Goal: Task Accomplishment & Management: Manage account settings

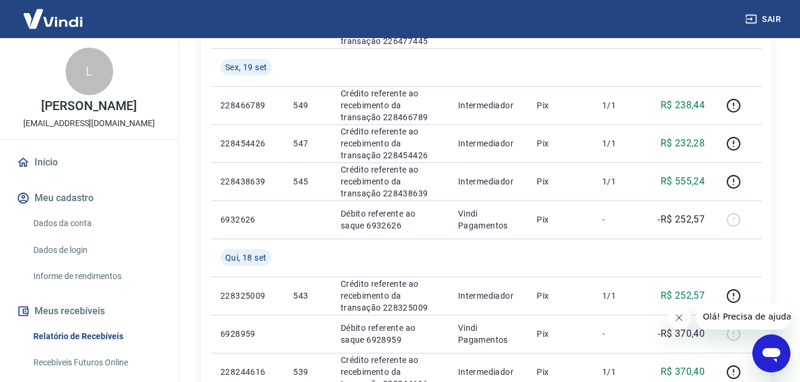
scroll to position [683, 0]
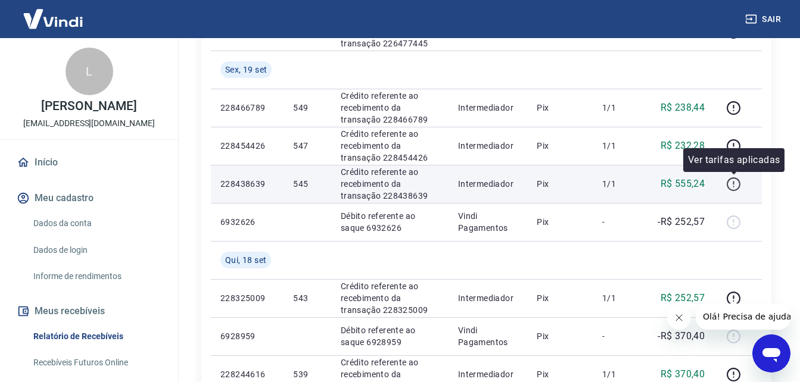
click at [731, 185] on icon "button" at bounding box center [733, 184] width 15 height 15
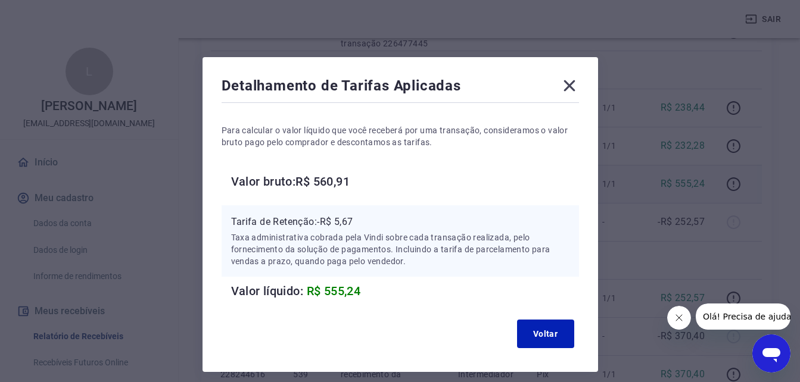
click at [572, 92] on icon at bounding box center [569, 85] width 19 height 19
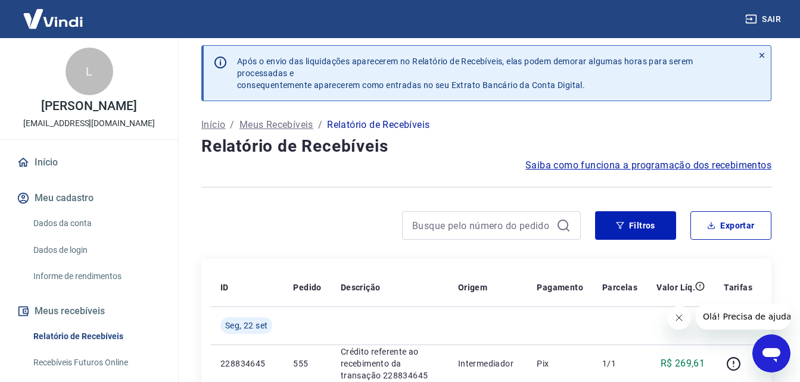
scroll to position [0, 0]
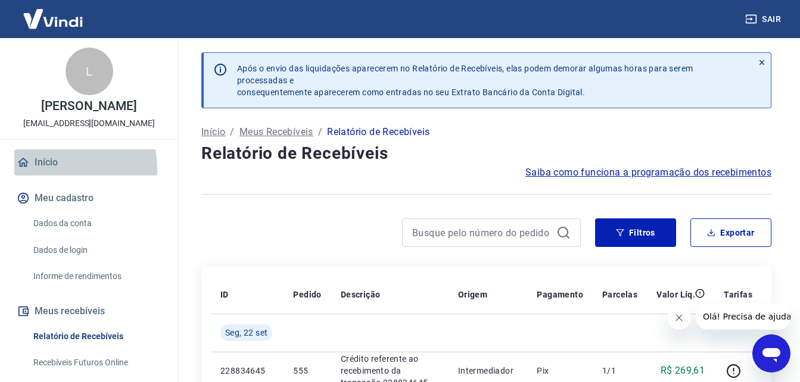
click at [46, 176] on link "Início" at bounding box center [89, 163] width 150 height 26
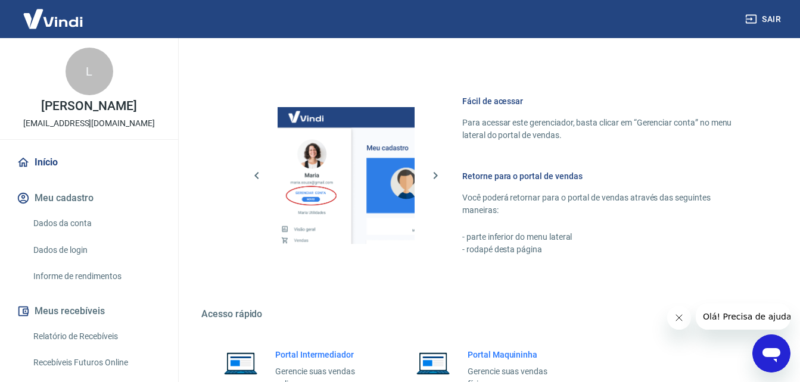
scroll to position [482, 0]
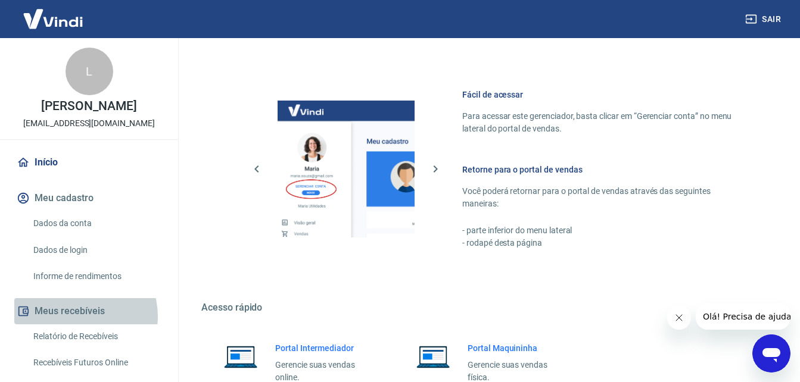
click at [78, 325] on button "Meus recebíveis" at bounding box center [89, 311] width 150 height 26
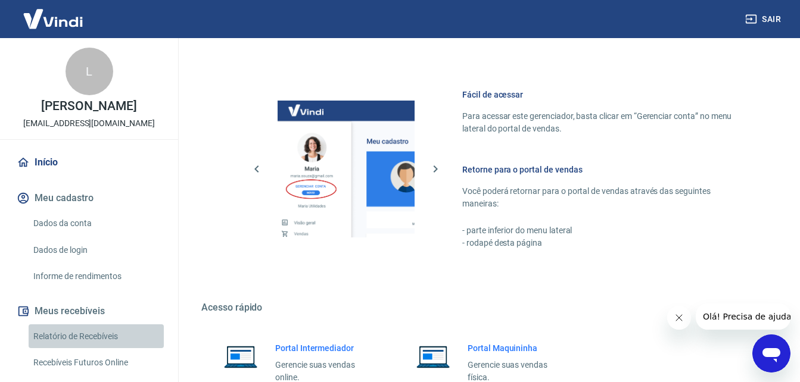
click at [111, 349] on link "Relatório de Recebíveis" at bounding box center [96, 337] width 135 height 24
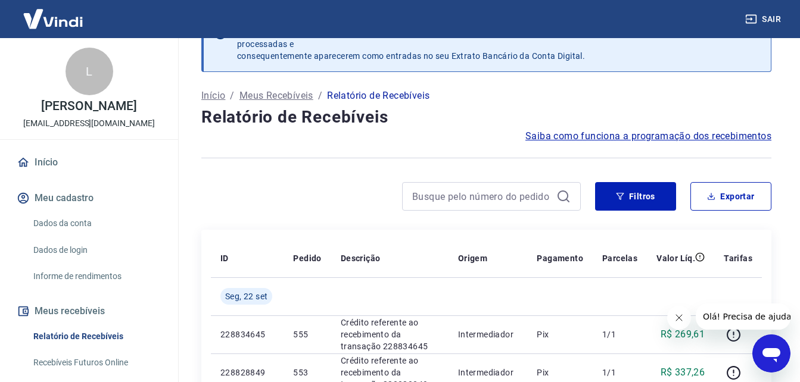
scroll to position [482, 0]
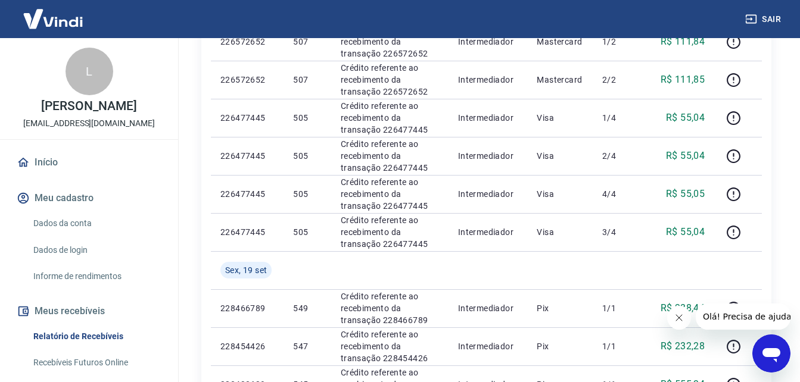
click at [110, 325] on button "Meus recebíveis" at bounding box center [89, 311] width 150 height 26
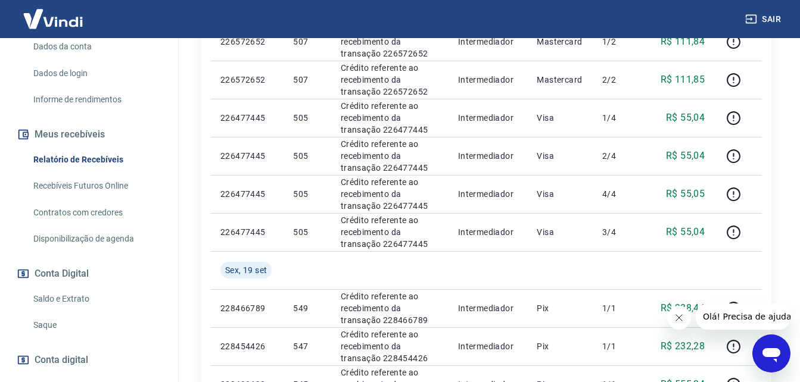
scroll to position [178, 0]
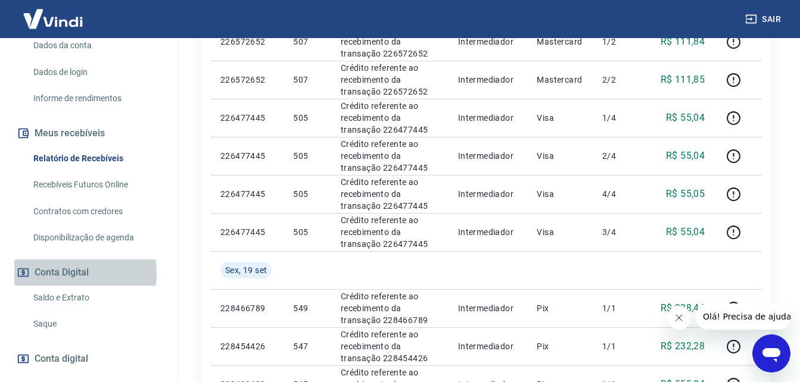
click at [74, 285] on button "Conta Digital" at bounding box center [89, 273] width 150 height 26
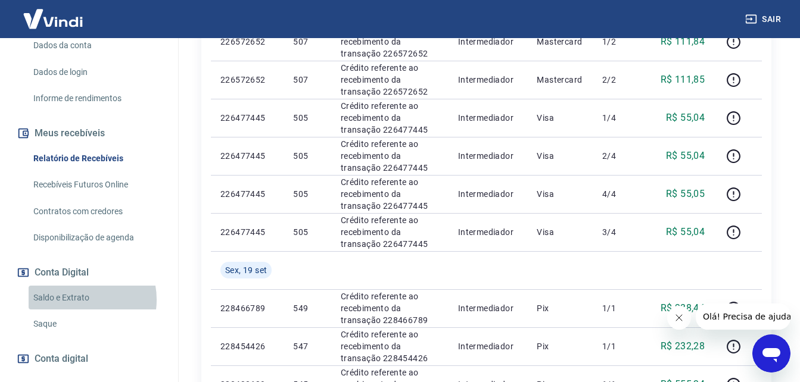
click at [79, 310] on link "Saldo e Extrato" at bounding box center [96, 298] width 135 height 24
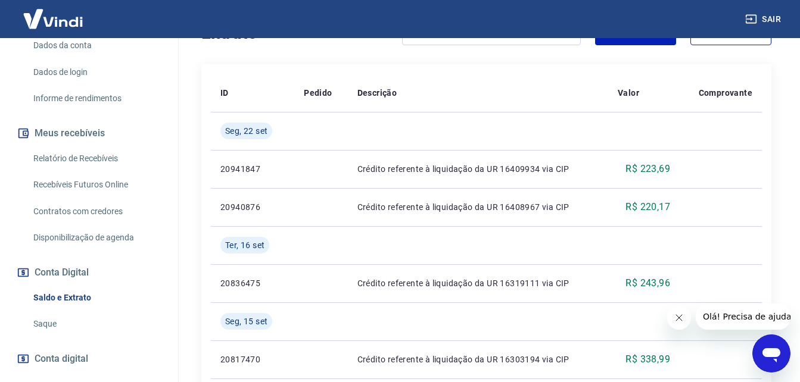
scroll to position [262, 0]
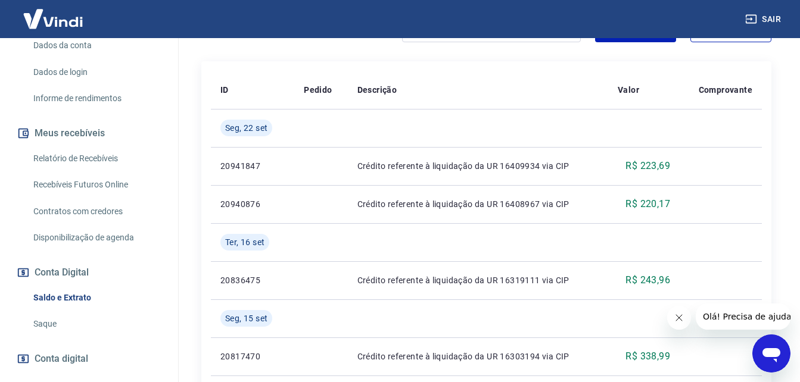
click at [684, 313] on button "Fechar mensagem da empresa" at bounding box center [679, 318] width 24 height 24
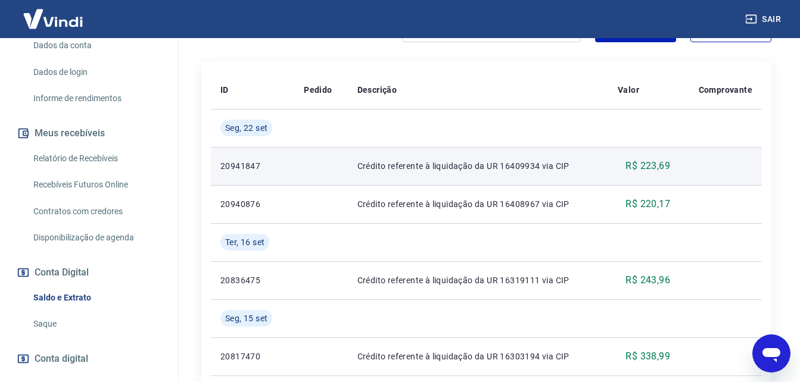
click at [695, 176] on td at bounding box center [721, 166] width 82 height 38
click at [542, 176] on td "Crédito referente à liquidação da UR 16409934 via CIP" at bounding box center [478, 166] width 260 height 38
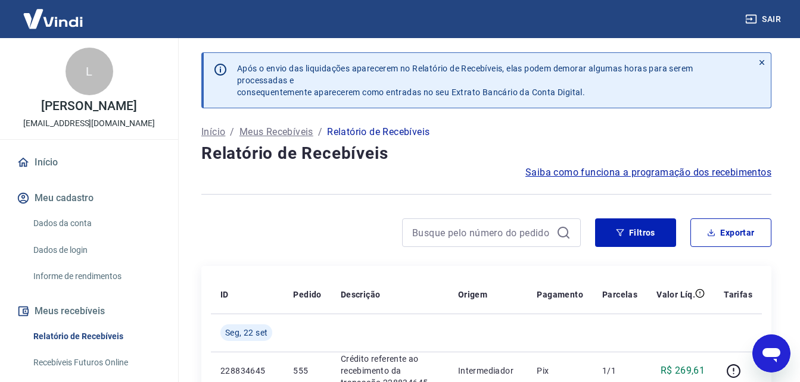
click at [53, 15] on img at bounding box center [52, 19] width 77 height 36
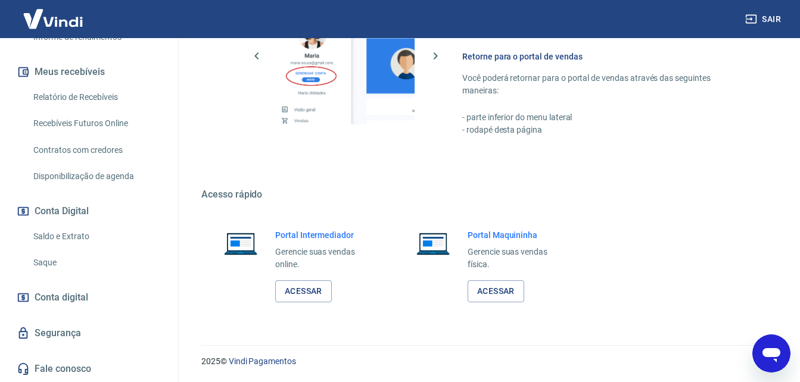
scroll to position [252, 0]
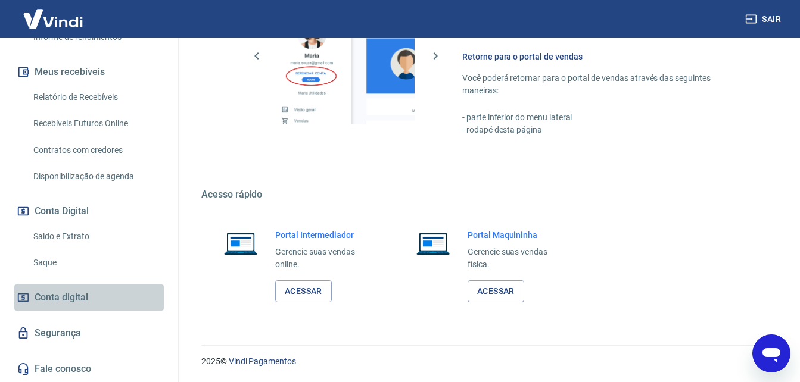
click at [118, 298] on link "Conta digital" at bounding box center [89, 298] width 150 height 26
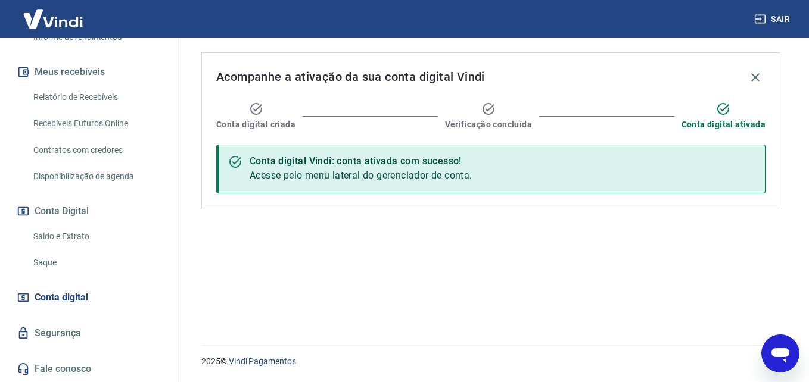
click at [104, 300] on link "Conta digital" at bounding box center [89, 298] width 150 height 26
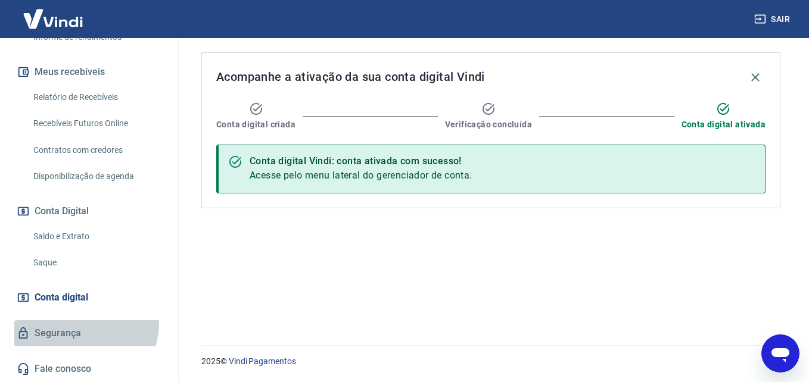
click at [83, 323] on link "Segurança" at bounding box center [89, 333] width 150 height 26
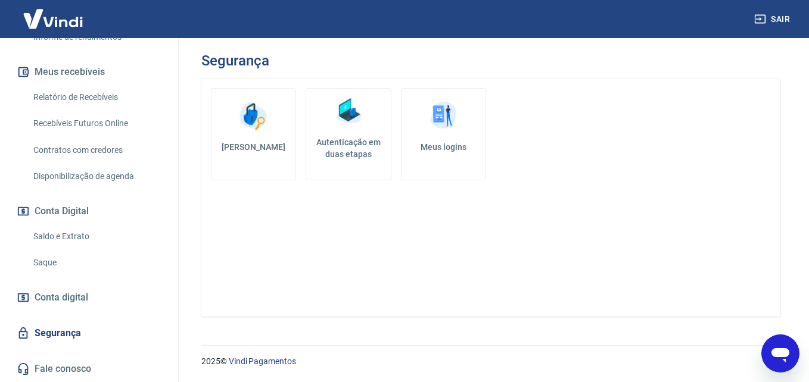
click at [105, 297] on link "Conta digital" at bounding box center [89, 298] width 150 height 26
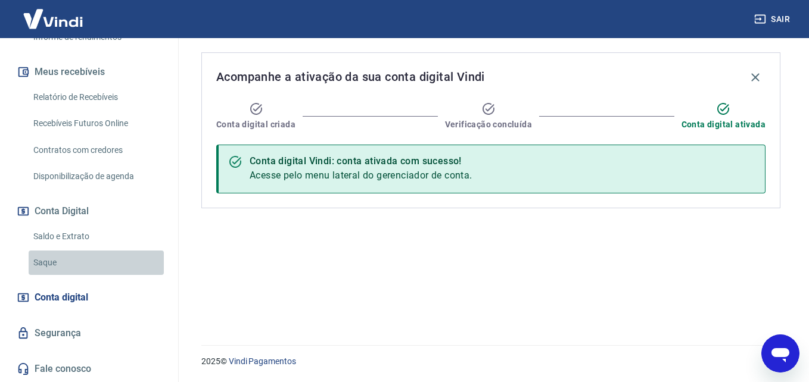
click at [120, 260] on link "Saque" at bounding box center [96, 263] width 135 height 24
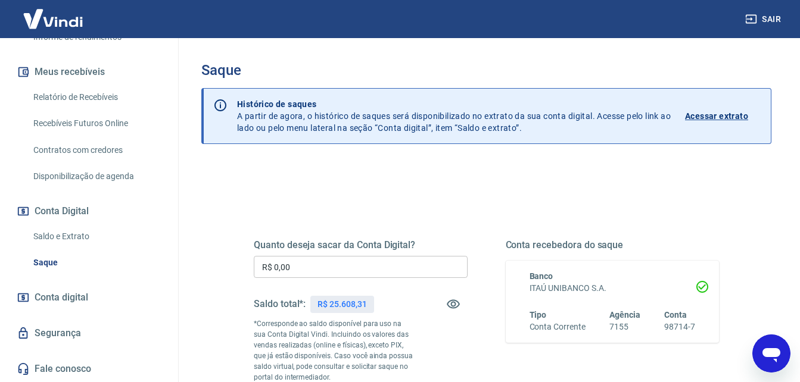
click at [728, 116] on p "Acessar extrato" at bounding box center [716, 116] width 63 height 12
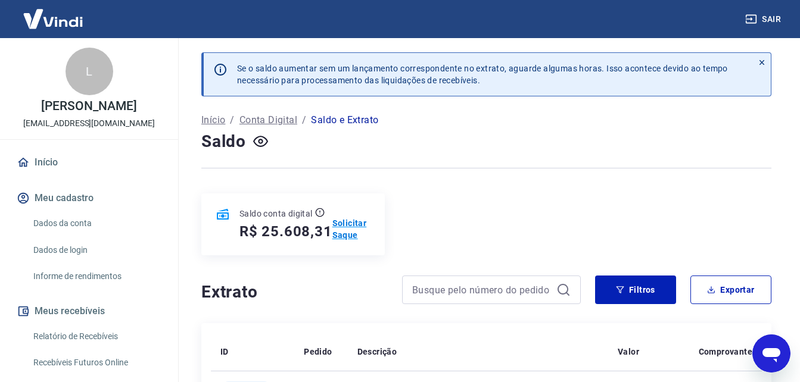
click at [336, 230] on p "Solicitar Saque" at bounding box center [351, 229] width 39 height 24
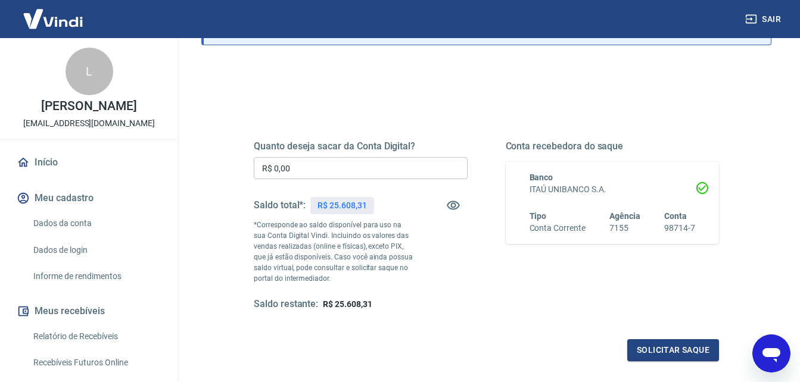
scroll to position [107, 0]
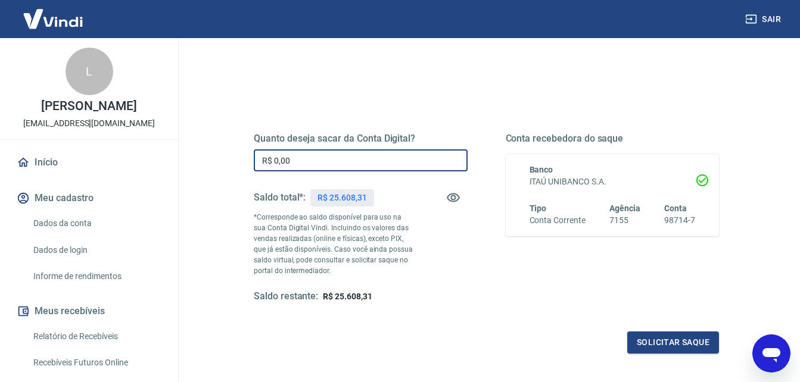
click at [400, 151] on input "R$ 0,00" at bounding box center [361, 161] width 214 height 22
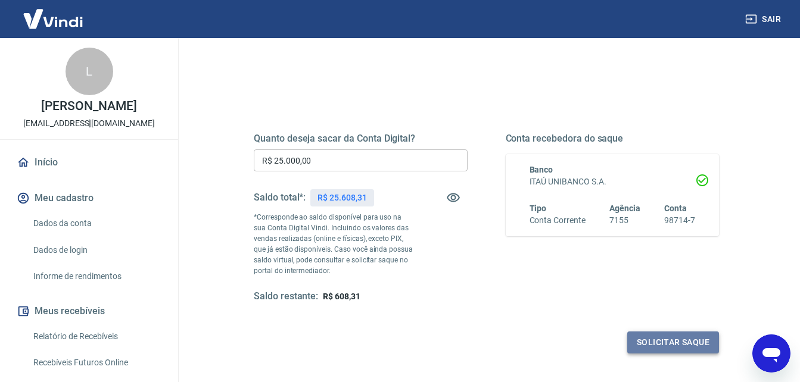
click at [673, 346] on button "Solicitar saque" at bounding box center [673, 343] width 92 height 22
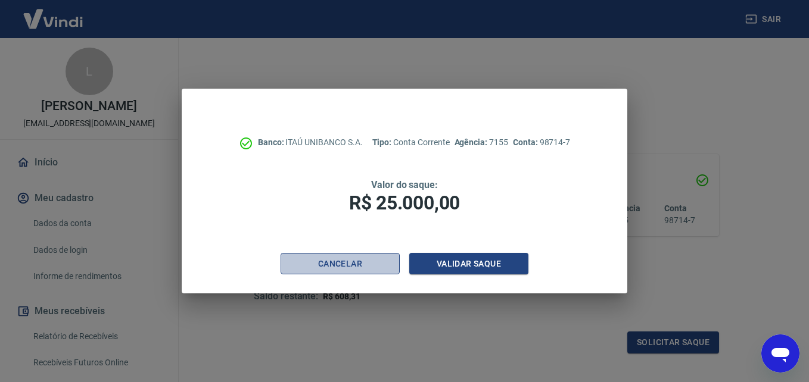
click at [359, 260] on button "Cancelar" at bounding box center [340, 264] width 119 height 22
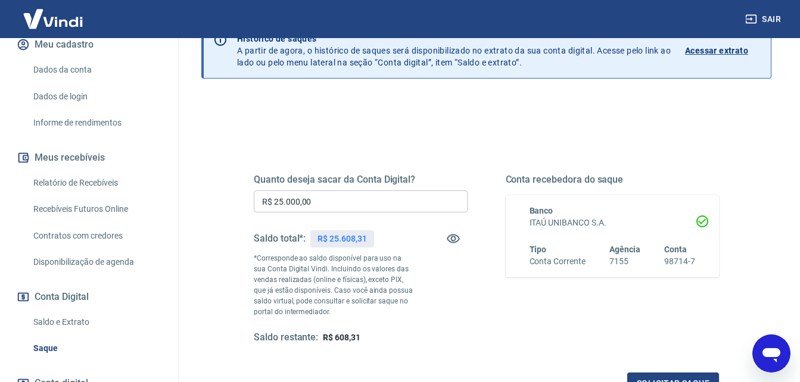
scroll to position [158, 0]
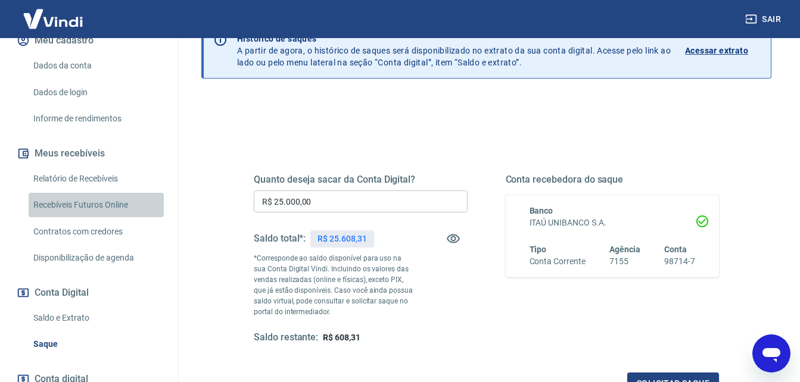
click at [127, 214] on link "Recebíveis Futuros Online" at bounding box center [96, 205] width 135 height 24
click at [335, 201] on input "R$ 25.000,00" at bounding box center [361, 202] width 214 height 22
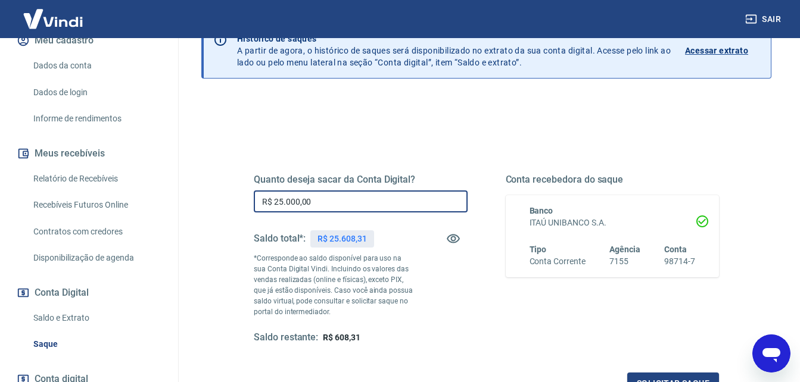
click at [335, 201] on input "R$ 25.000,00" at bounding box center [361, 202] width 214 height 22
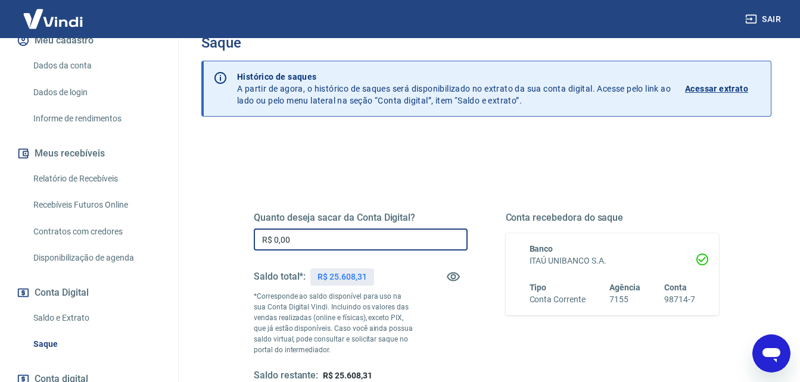
scroll to position [28, 0]
type input "R$ 0,00"
click at [144, 191] on link "Relatório de Recebíveis" at bounding box center [96, 179] width 135 height 24
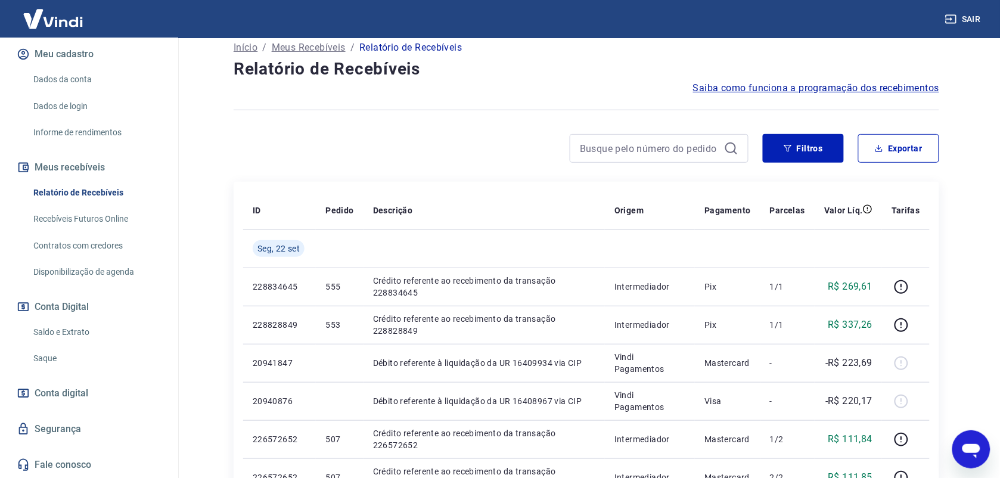
scroll to position [155, 0]
click at [77, 167] on button "Meus recebíveis" at bounding box center [89, 167] width 150 height 26
click at [130, 222] on link "Recebíveis Futuros Online" at bounding box center [96, 219] width 135 height 24
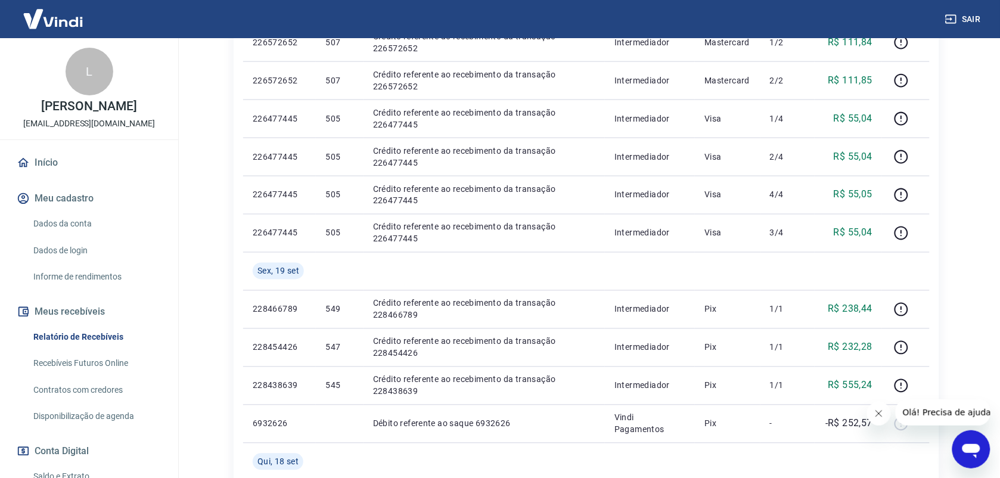
scroll to position [472, 0]
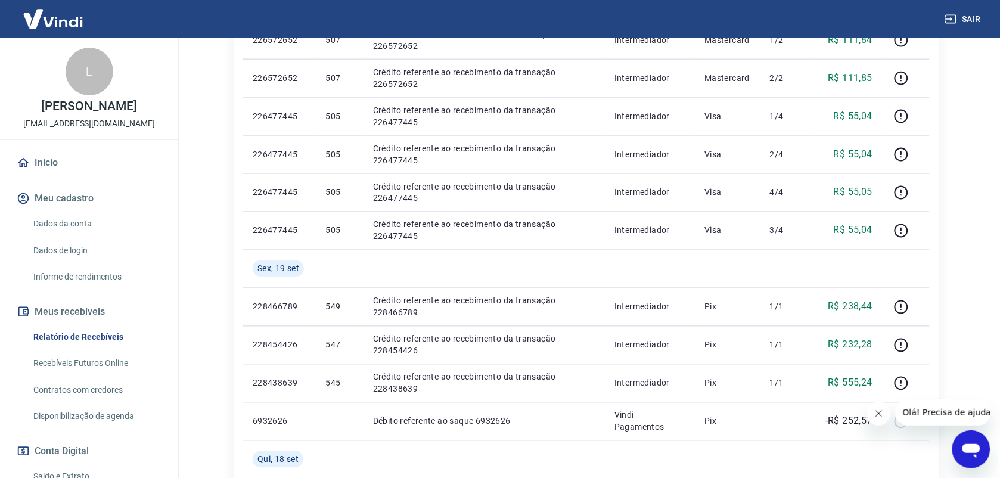
click at [808, 382] on icon "Fechar mensagem da empresa" at bounding box center [878, 413] width 10 height 10
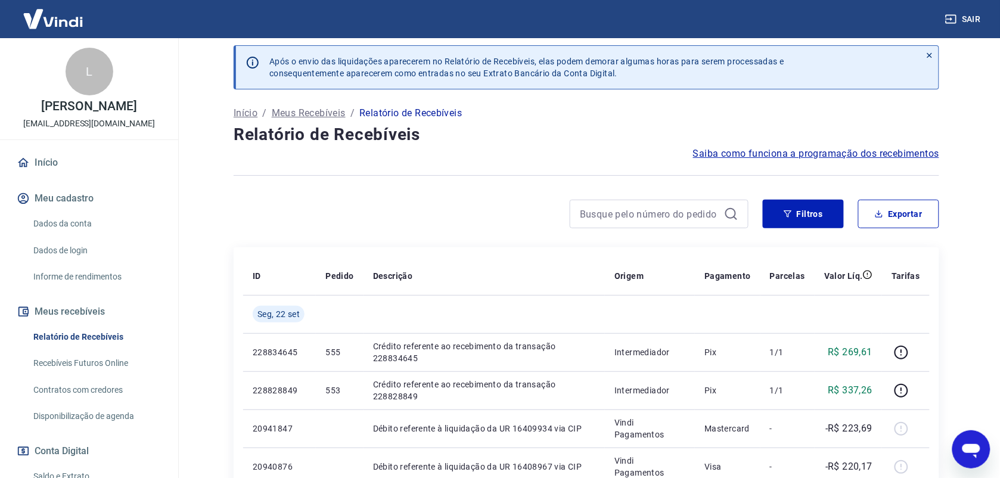
scroll to position [0, 0]
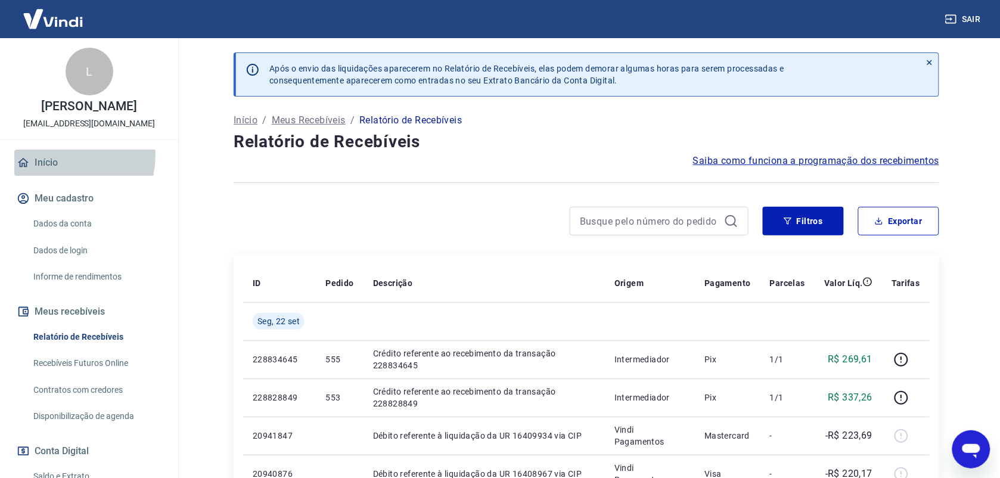
click at [48, 167] on link "Início" at bounding box center [89, 163] width 150 height 26
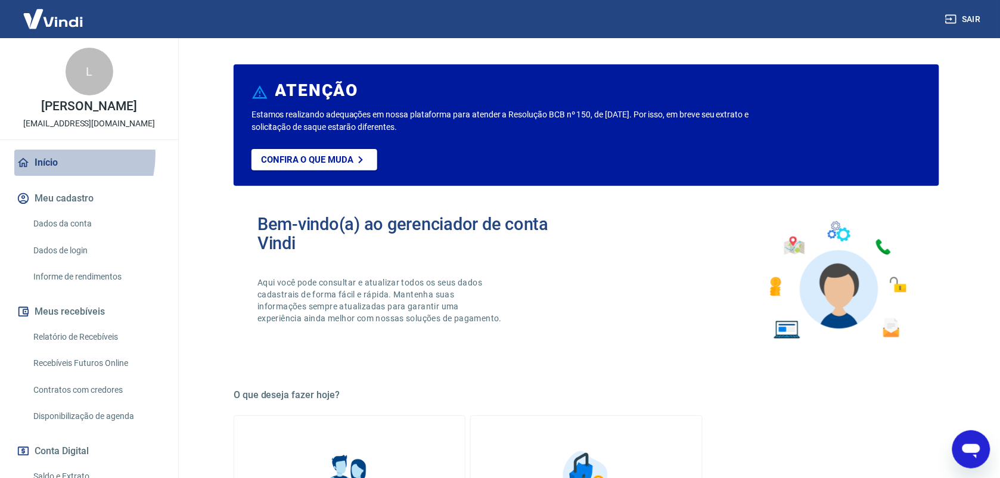
click at [48, 167] on link "Início" at bounding box center [89, 163] width 150 height 26
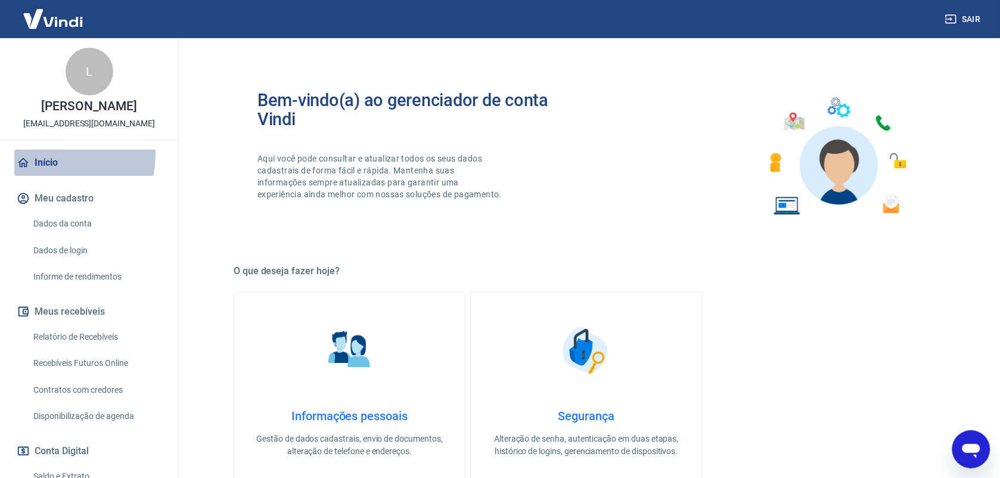
click at [48, 167] on link "Início" at bounding box center [89, 163] width 150 height 26
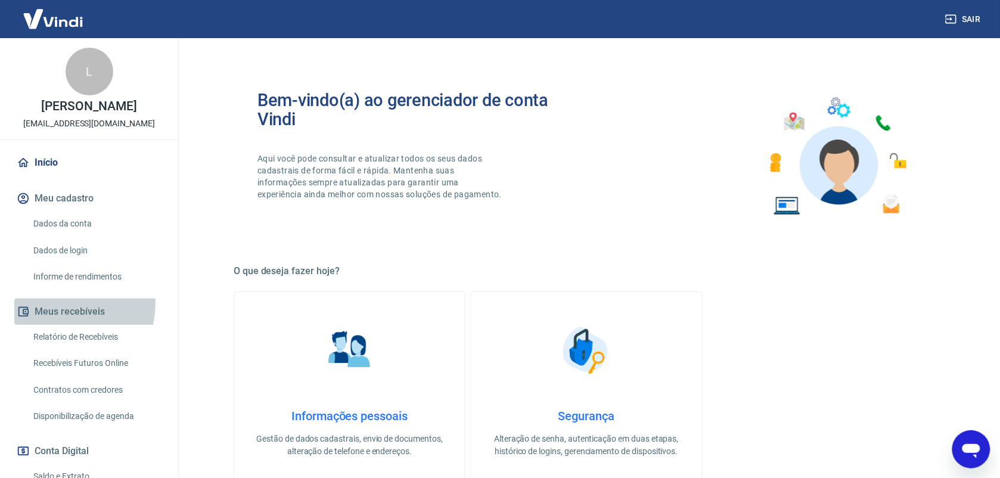
click at [46, 314] on button "Meus recebíveis" at bounding box center [89, 311] width 150 height 26
click at [66, 319] on button "Meus recebíveis" at bounding box center [89, 311] width 150 height 26
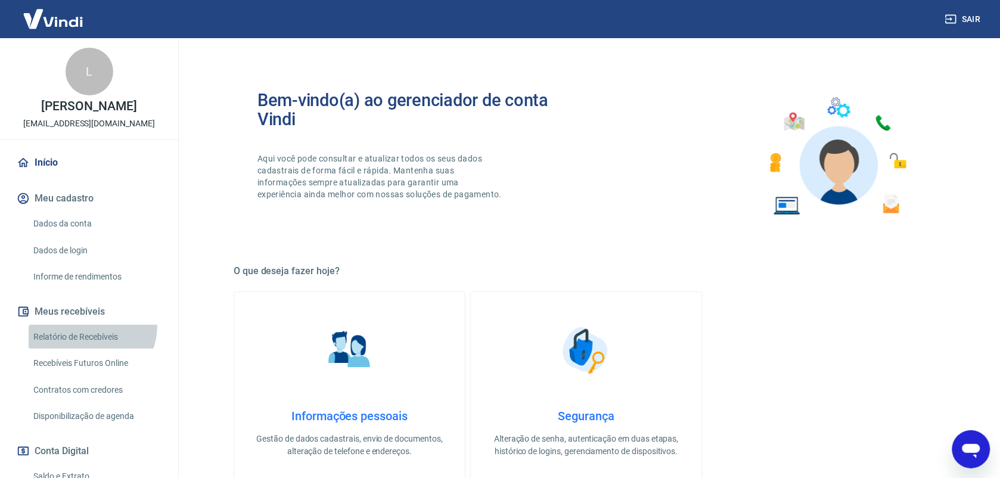
click at [87, 338] on link "Relatório de Recebíveis" at bounding box center [96, 337] width 135 height 24
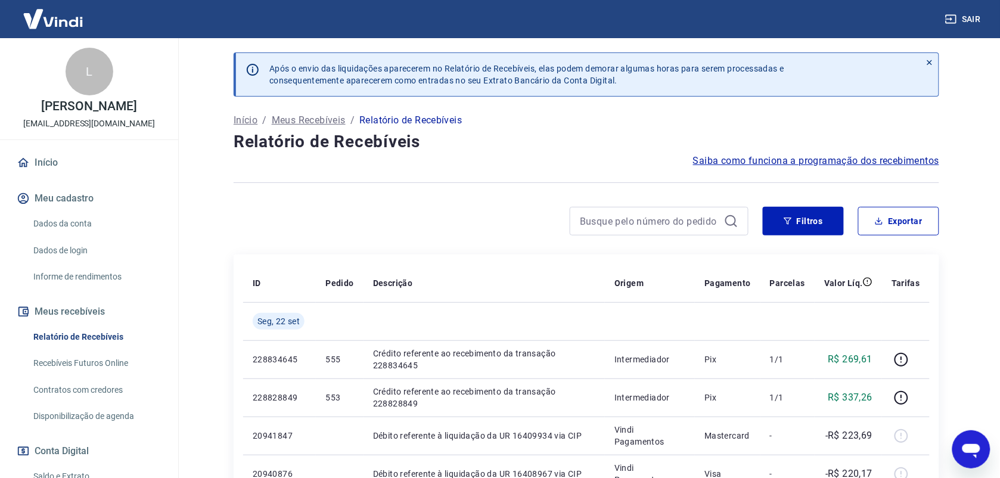
click at [42, 23] on img at bounding box center [52, 19] width 77 height 36
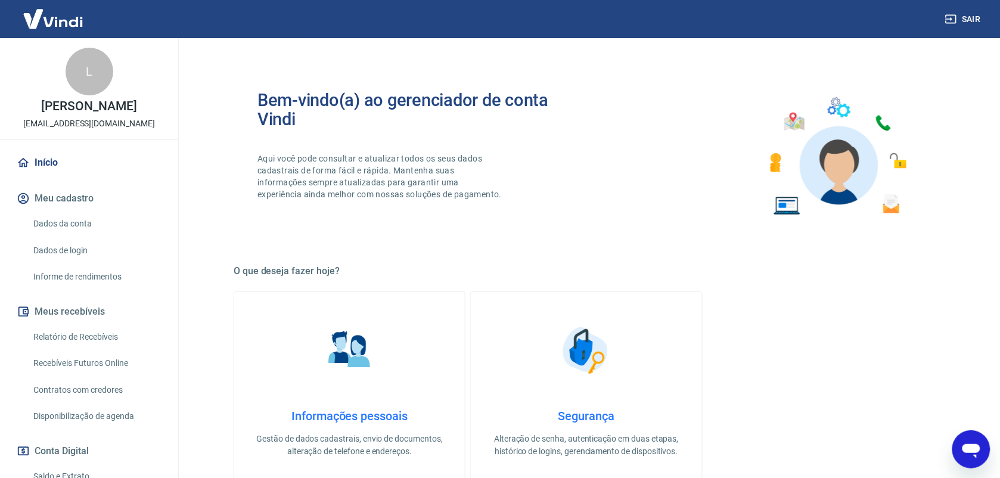
click at [42, 23] on img at bounding box center [52, 19] width 77 height 36
